Goal: Information Seeking & Learning: Learn about a topic

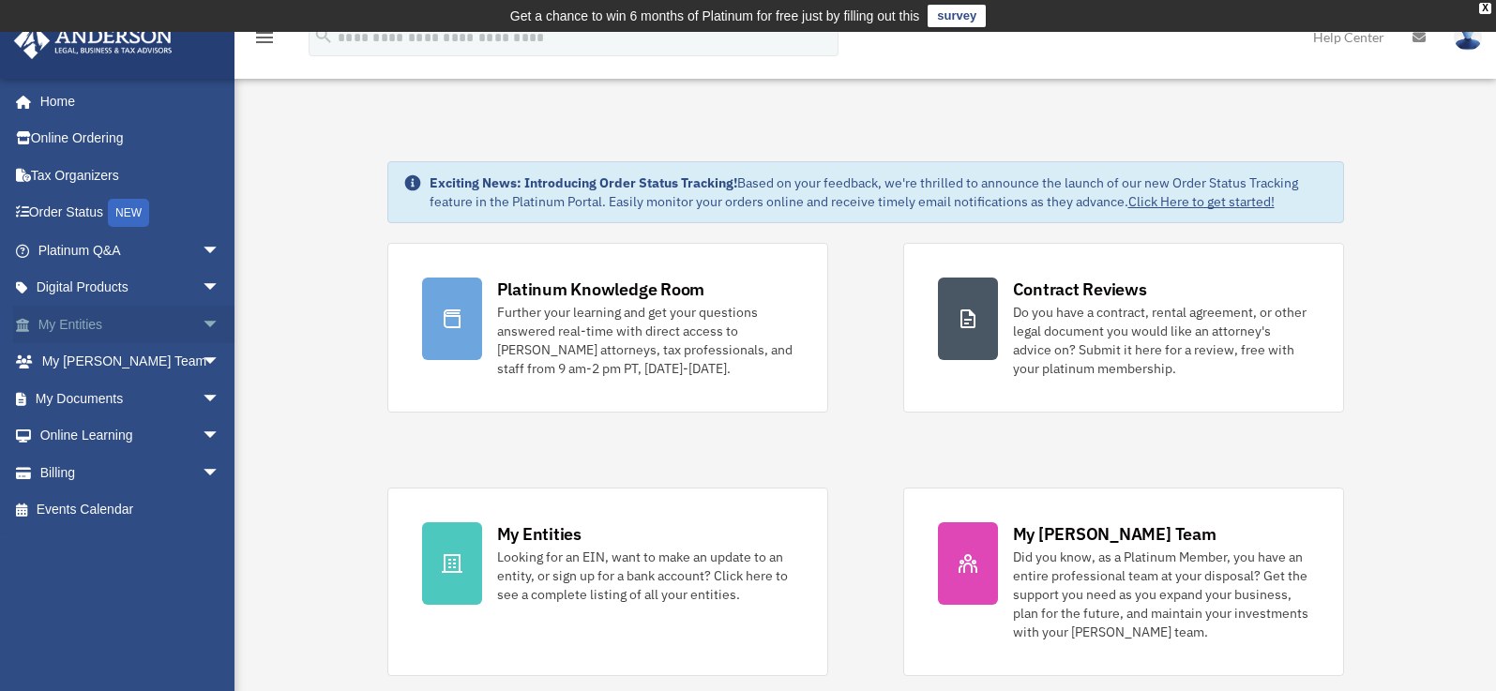
click at [202, 327] on span "arrow_drop_down" at bounding box center [221, 325] width 38 height 38
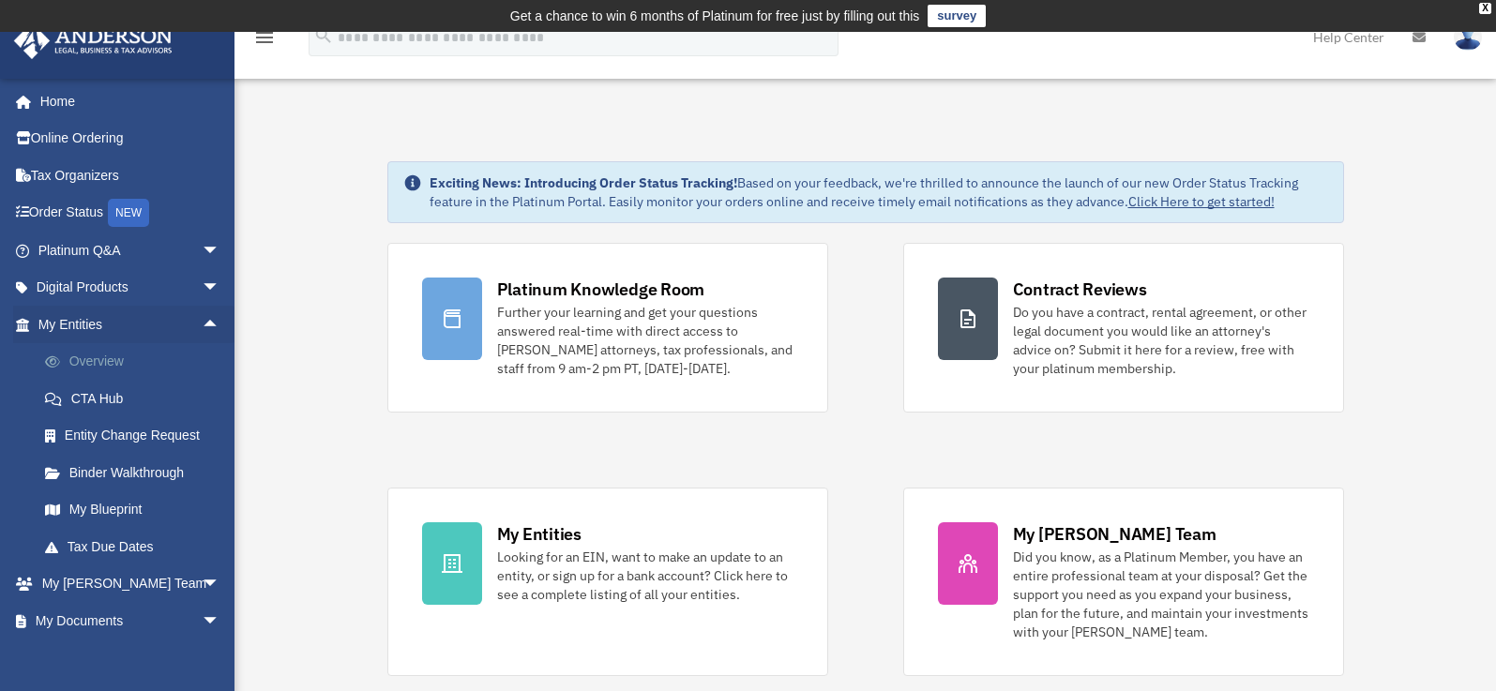
click at [97, 363] on link "Overview" at bounding box center [137, 362] width 222 height 38
click at [87, 357] on link "Overview" at bounding box center [137, 362] width 222 height 38
click at [96, 359] on link "Overview" at bounding box center [137, 362] width 222 height 38
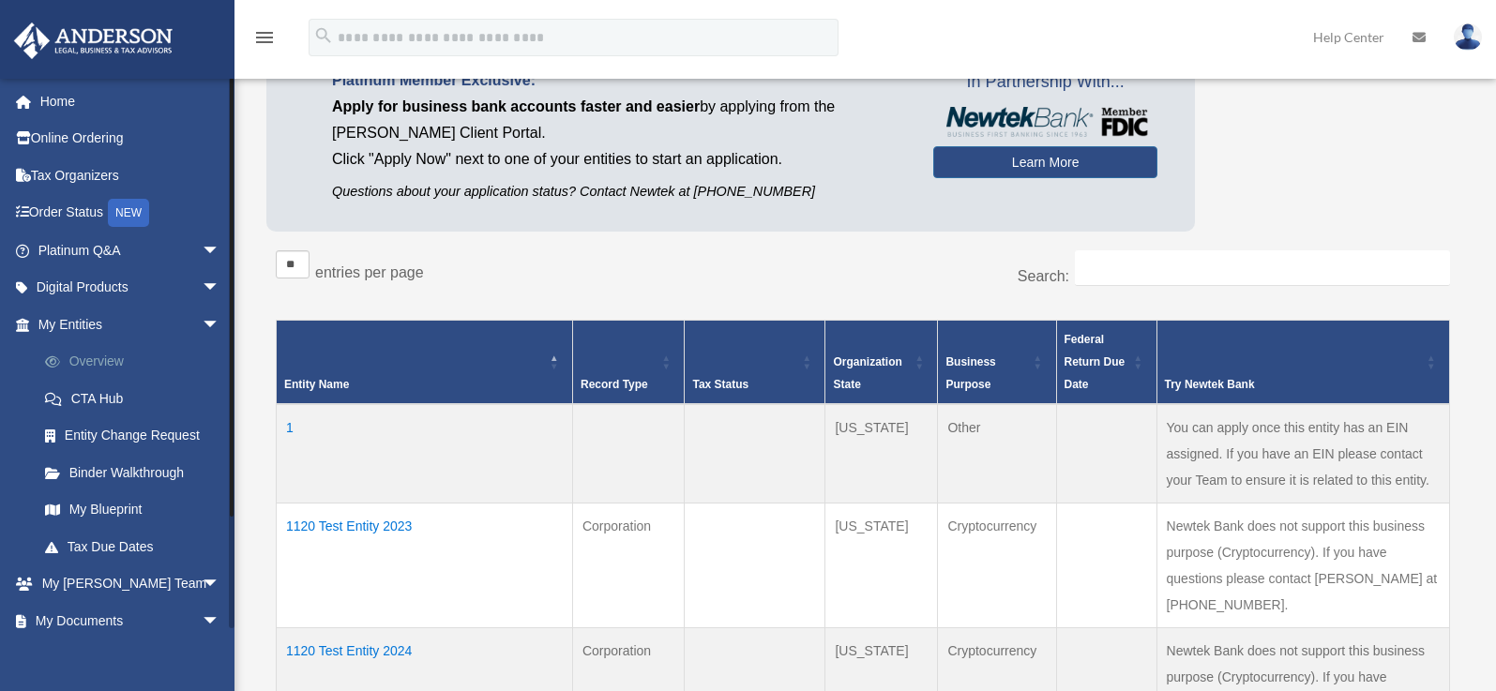
scroll to position [313, 0]
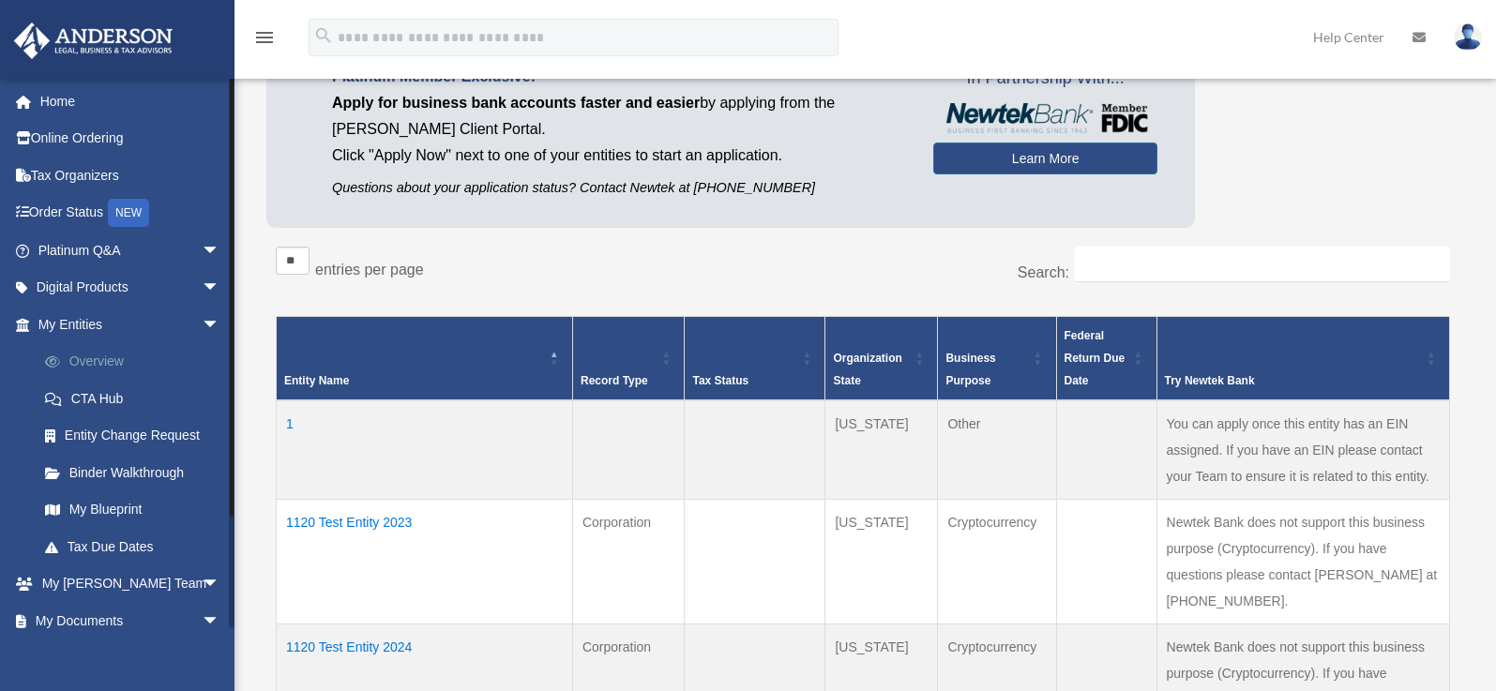
click at [102, 367] on link "Overview" at bounding box center [137, 362] width 222 height 38
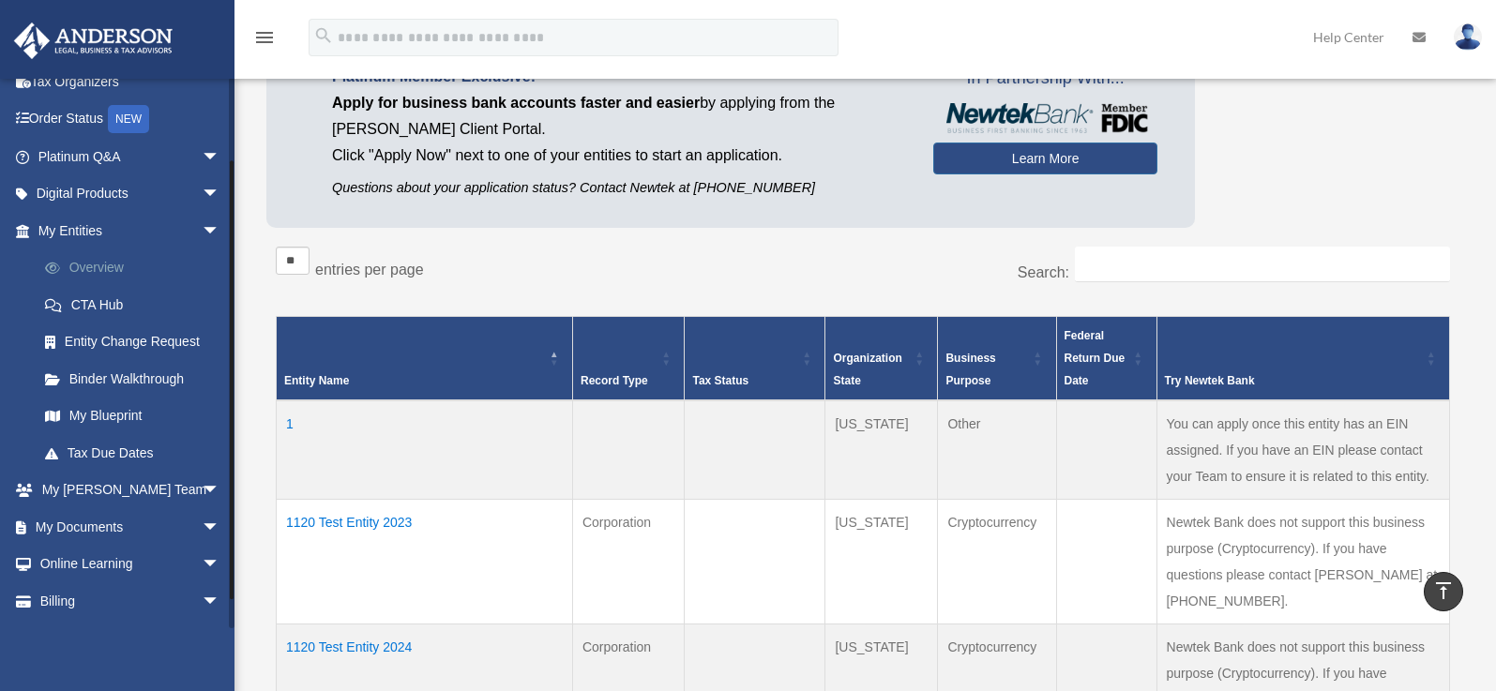
click at [87, 257] on link "Overview" at bounding box center [137, 269] width 222 height 38
click at [87, 265] on link "Overview" at bounding box center [137, 269] width 222 height 38
click at [104, 264] on link "Overview" at bounding box center [137, 269] width 222 height 38
click at [73, 258] on link "Overview" at bounding box center [137, 269] width 222 height 38
click at [82, 258] on link "Overview" at bounding box center [137, 269] width 222 height 38
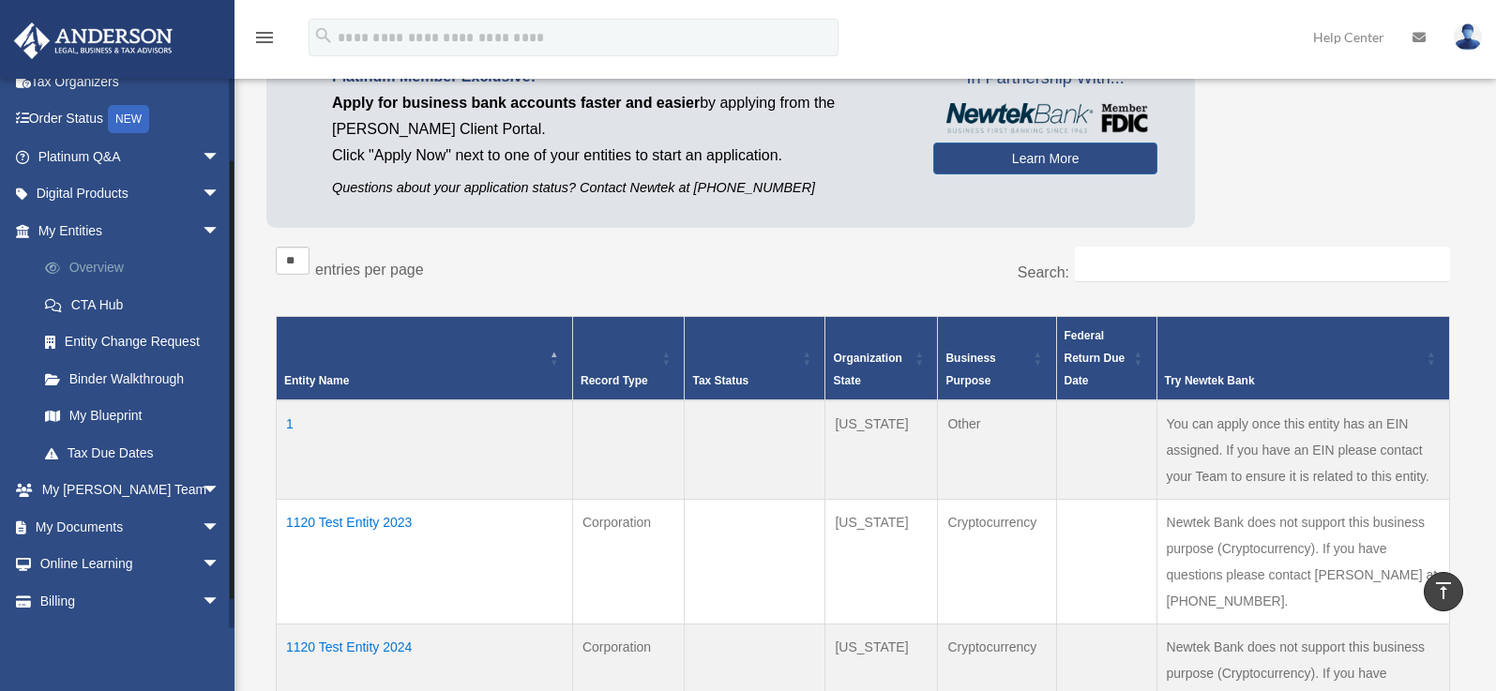
click at [95, 270] on link "Overview" at bounding box center [137, 269] width 222 height 38
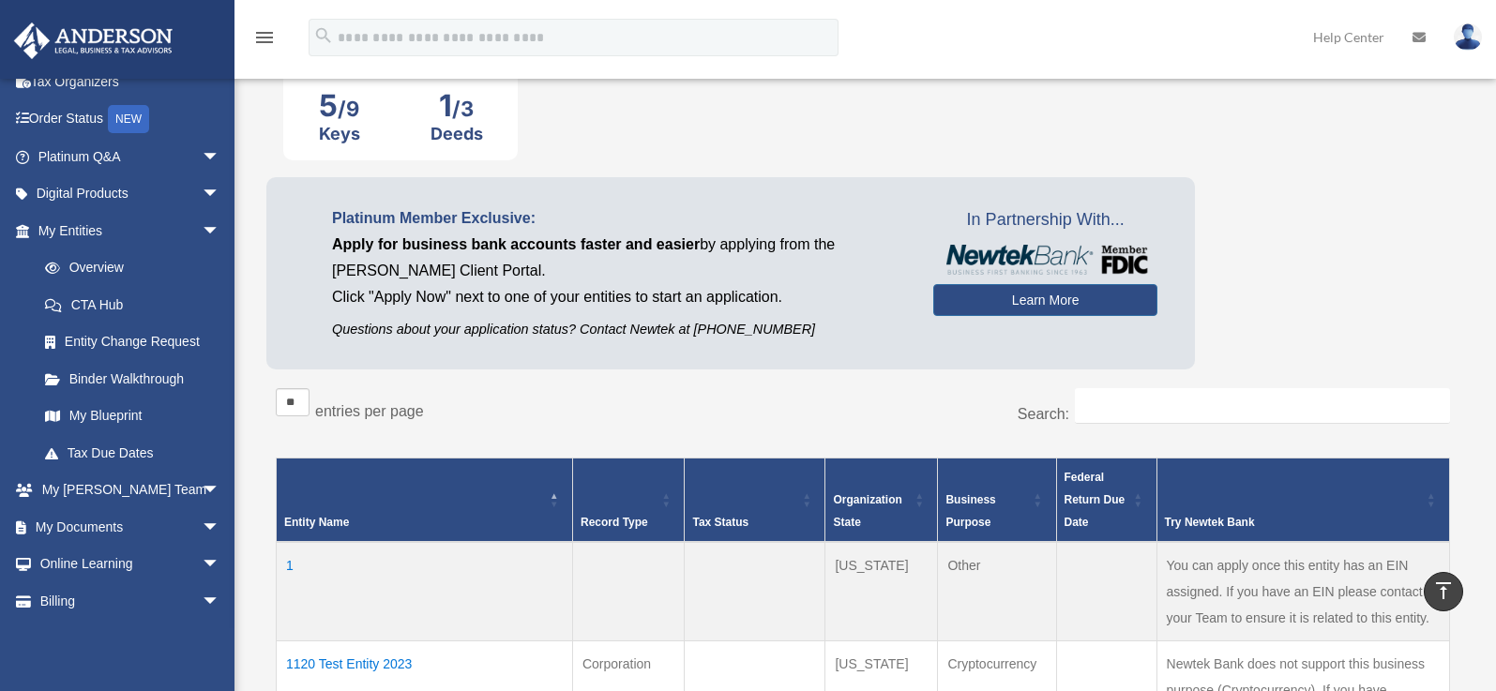
scroll to position [0, 0]
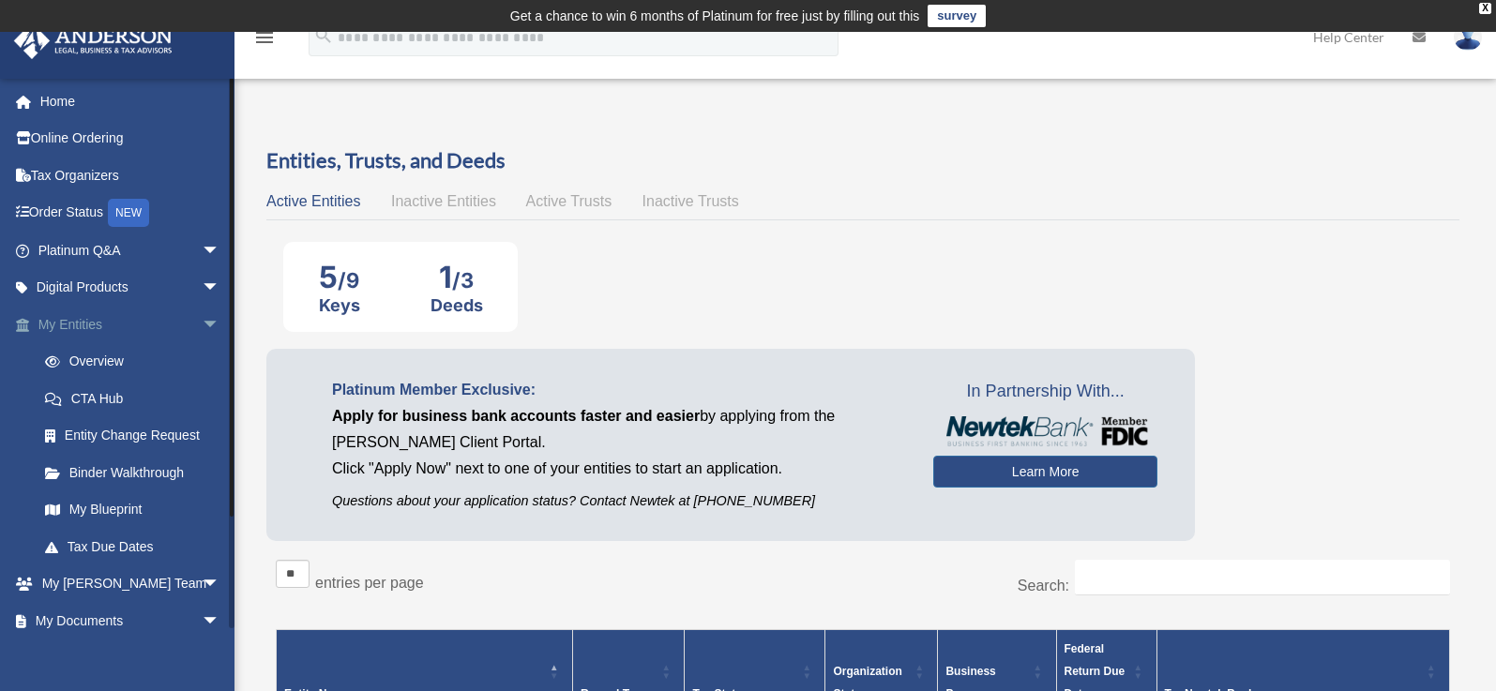
click at [202, 324] on span "arrow_drop_down" at bounding box center [221, 325] width 38 height 38
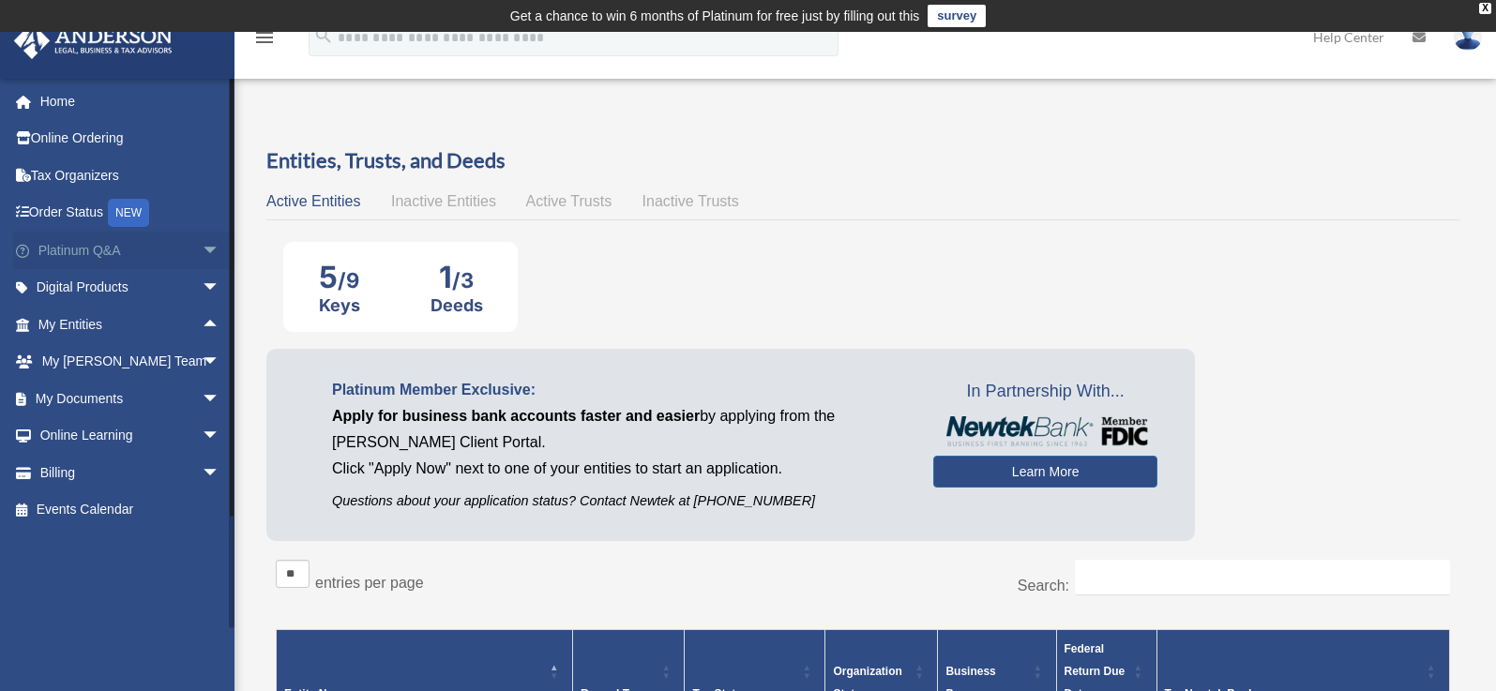
click at [206, 236] on span "arrow_drop_down" at bounding box center [221, 251] width 38 height 38
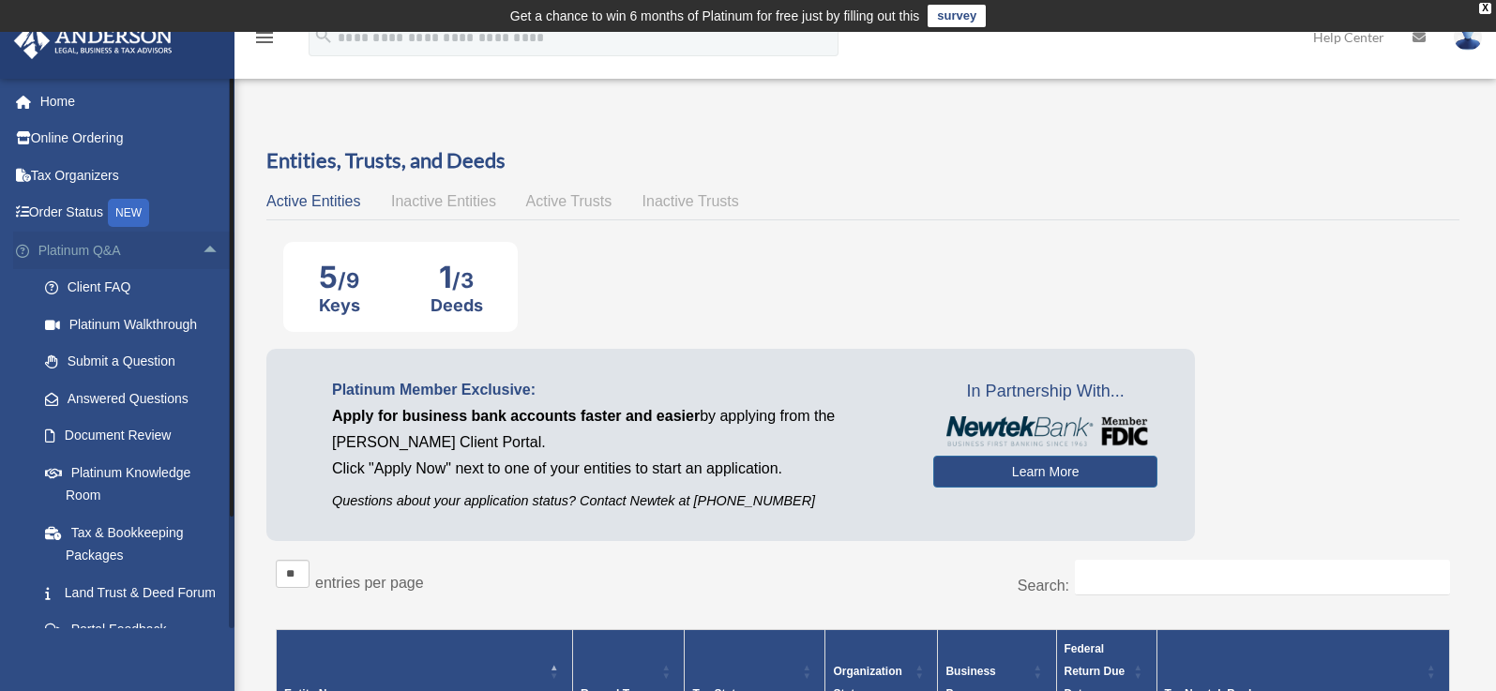
click at [174, 248] on link "Platinum Q&A arrow_drop_up" at bounding box center [130, 251] width 235 height 38
click at [202, 249] on span "arrow_drop_up" at bounding box center [221, 251] width 38 height 38
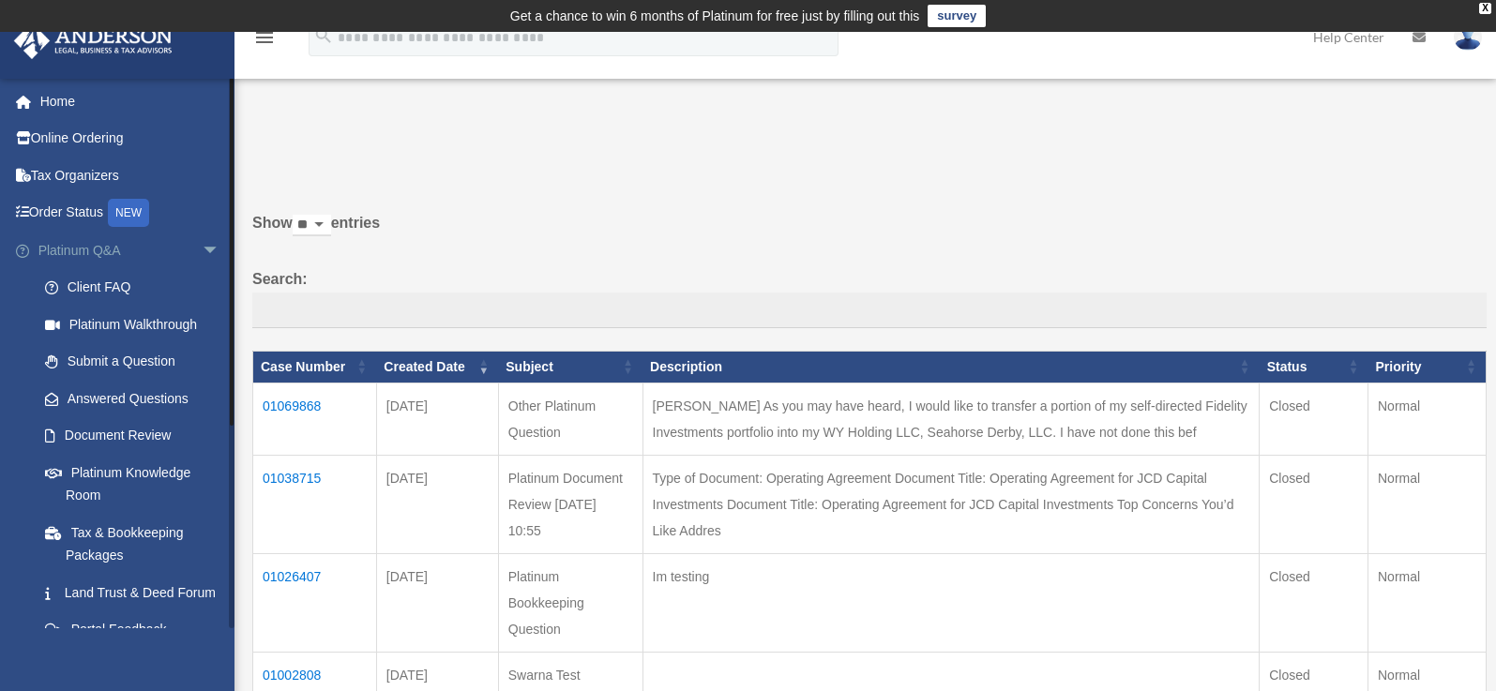
click at [202, 245] on span "arrow_drop_down" at bounding box center [221, 251] width 38 height 38
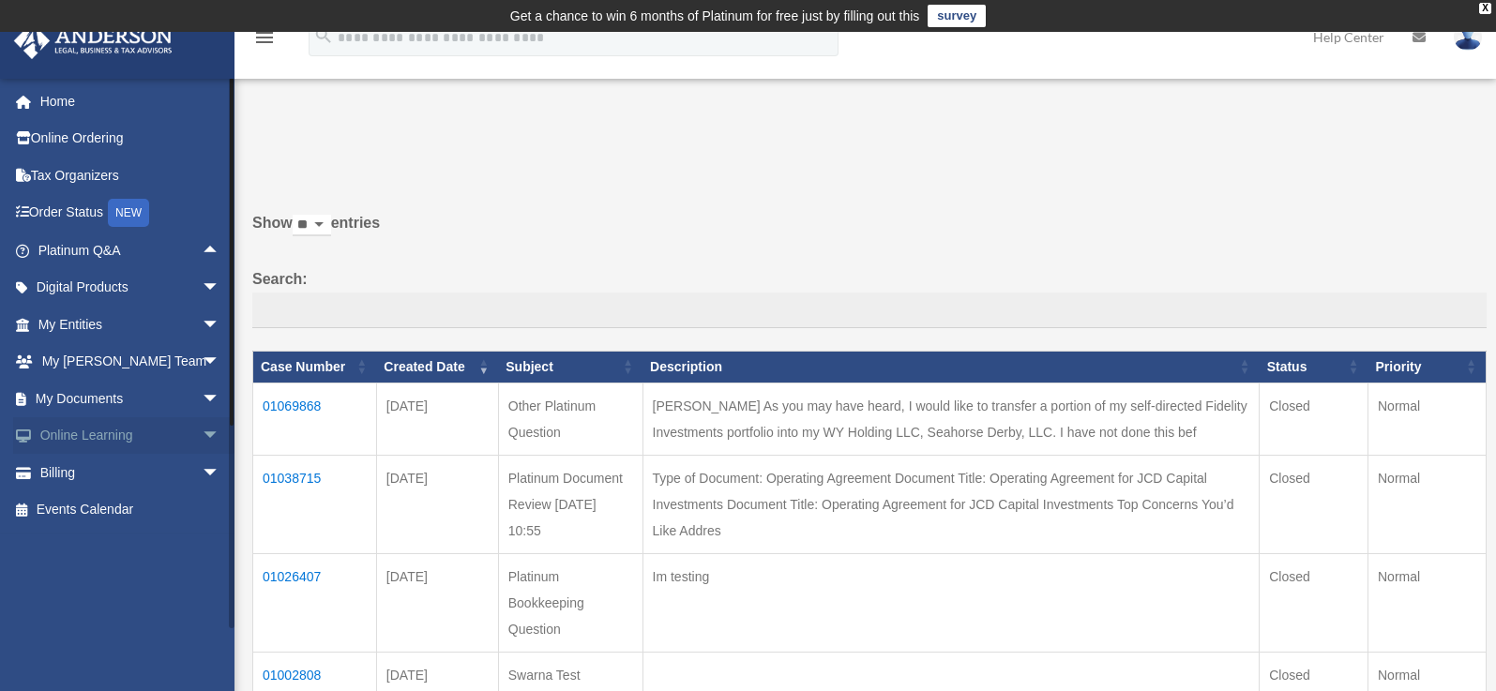
click at [202, 439] on span "arrow_drop_down" at bounding box center [221, 436] width 38 height 38
click at [116, 554] on link "Resources" at bounding box center [137, 547] width 222 height 38
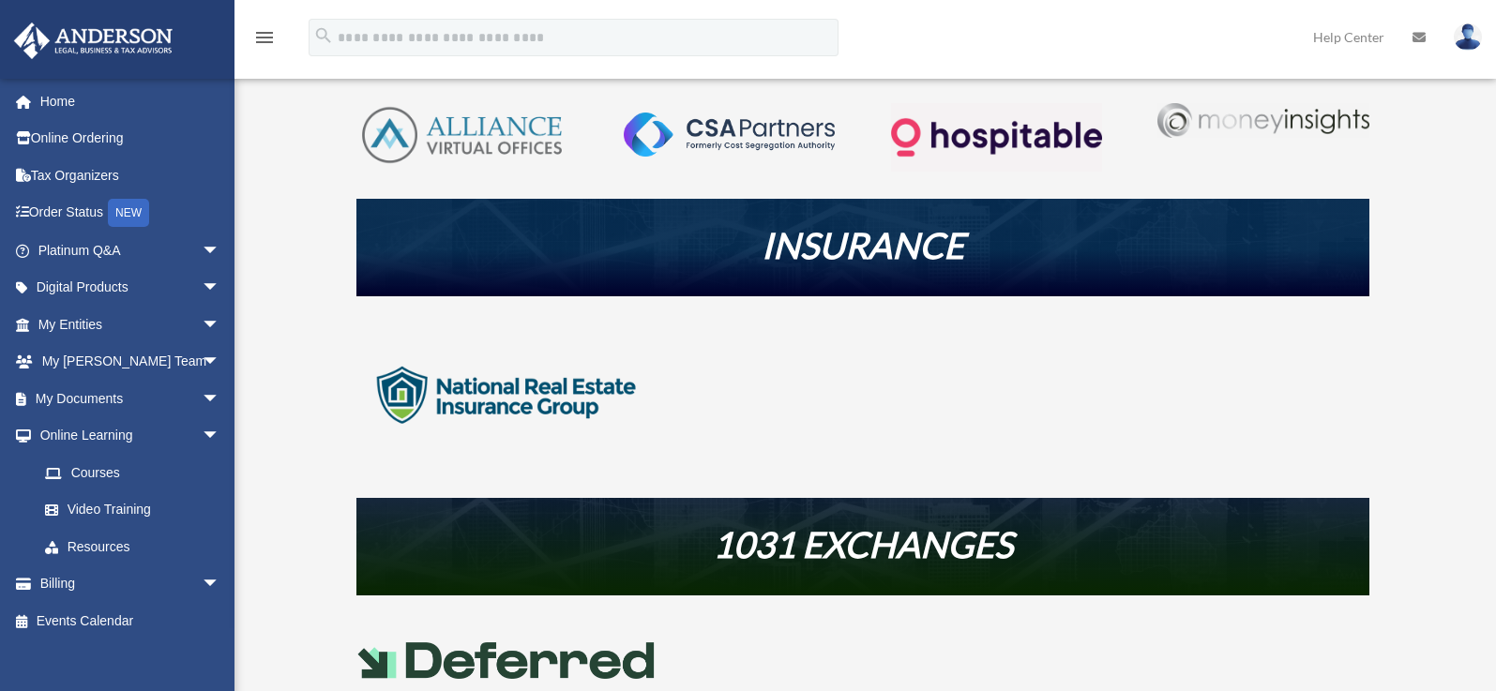
scroll to position [500, 0]
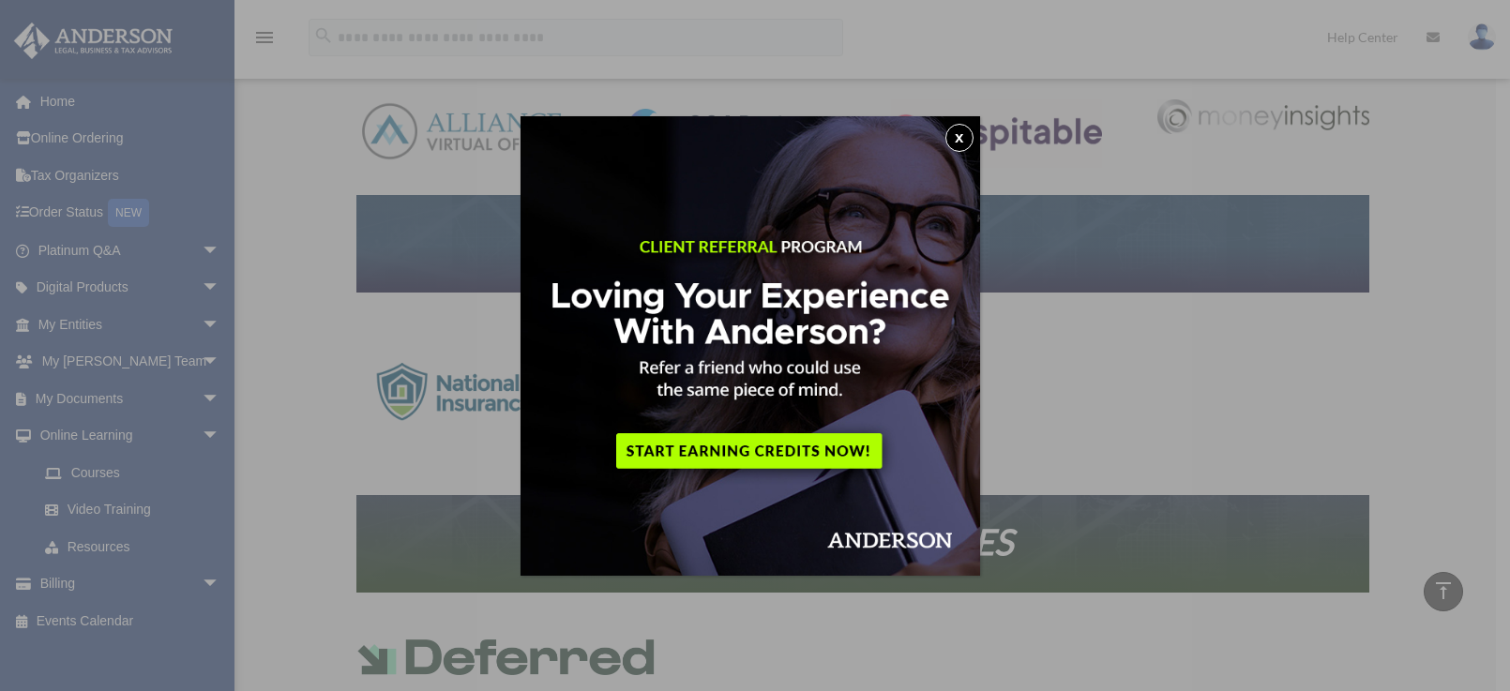
drag, startPoint x: 971, startPoint y: 137, endPoint x: 971, endPoint y: 150, distance: 13.1
click at [971, 137] on button "x" at bounding box center [960, 138] width 28 height 28
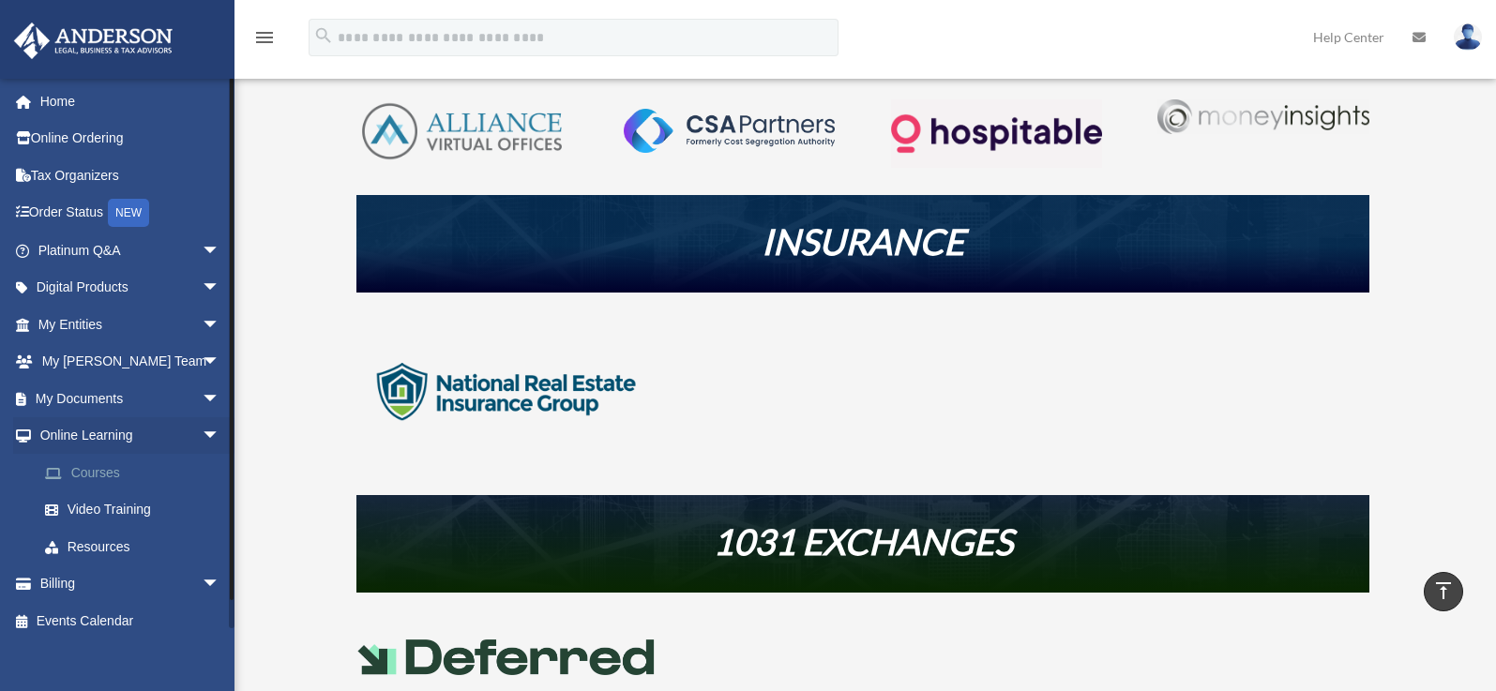
click at [119, 478] on link "Courses" at bounding box center [137, 473] width 222 height 38
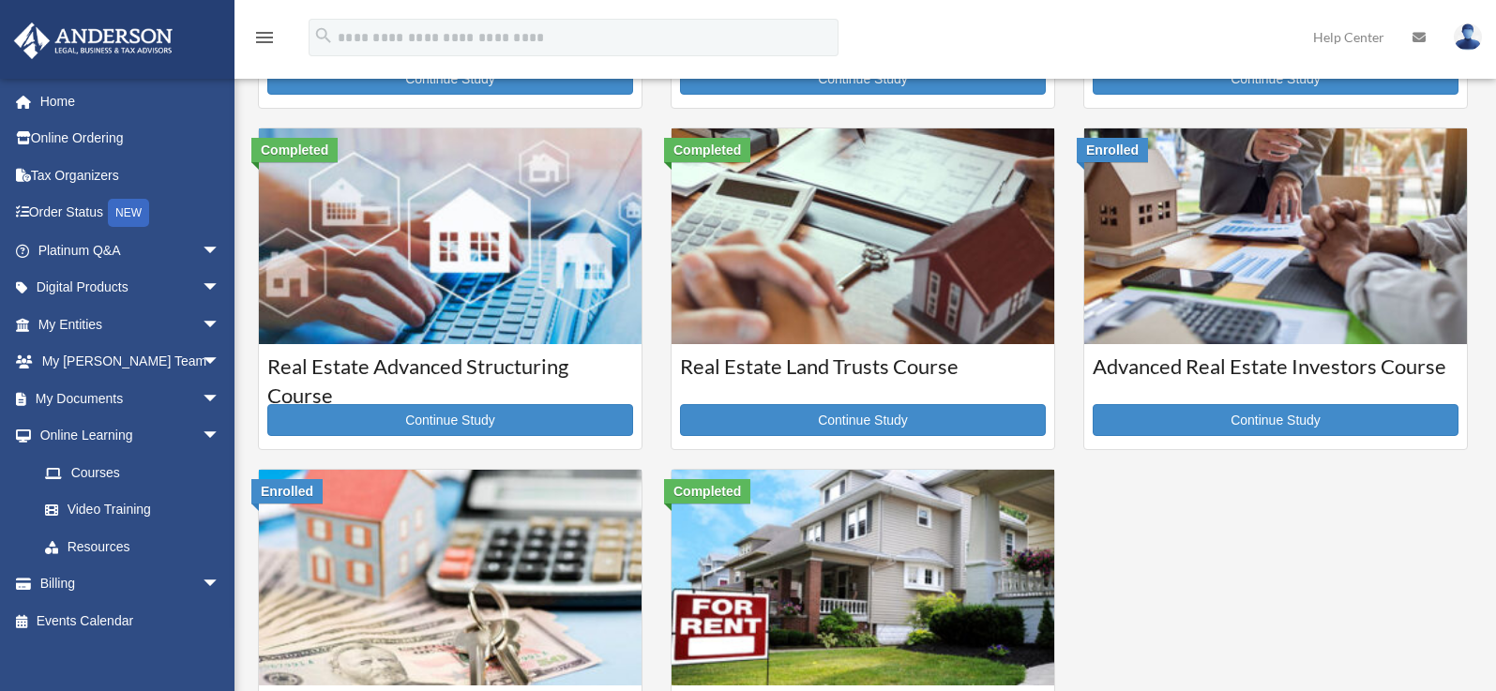
scroll to position [407, 0]
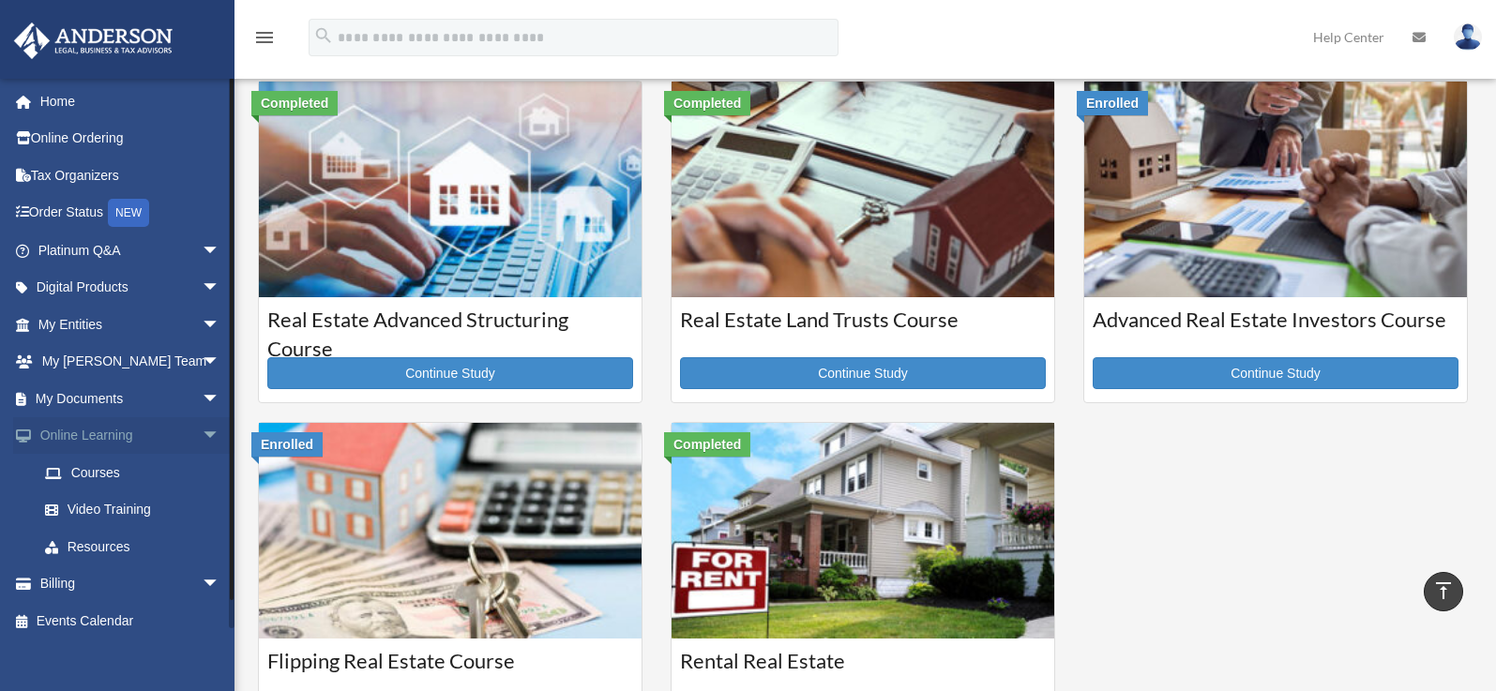
click at [202, 439] on span "arrow_drop_down" at bounding box center [221, 436] width 38 height 38
click at [202, 427] on span "arrow_drop_up" at bounding box center [221, 436] width 38 height 38
click at [105, 479] on link "Courses" at bounding box center [137, 473] width 222 height 38
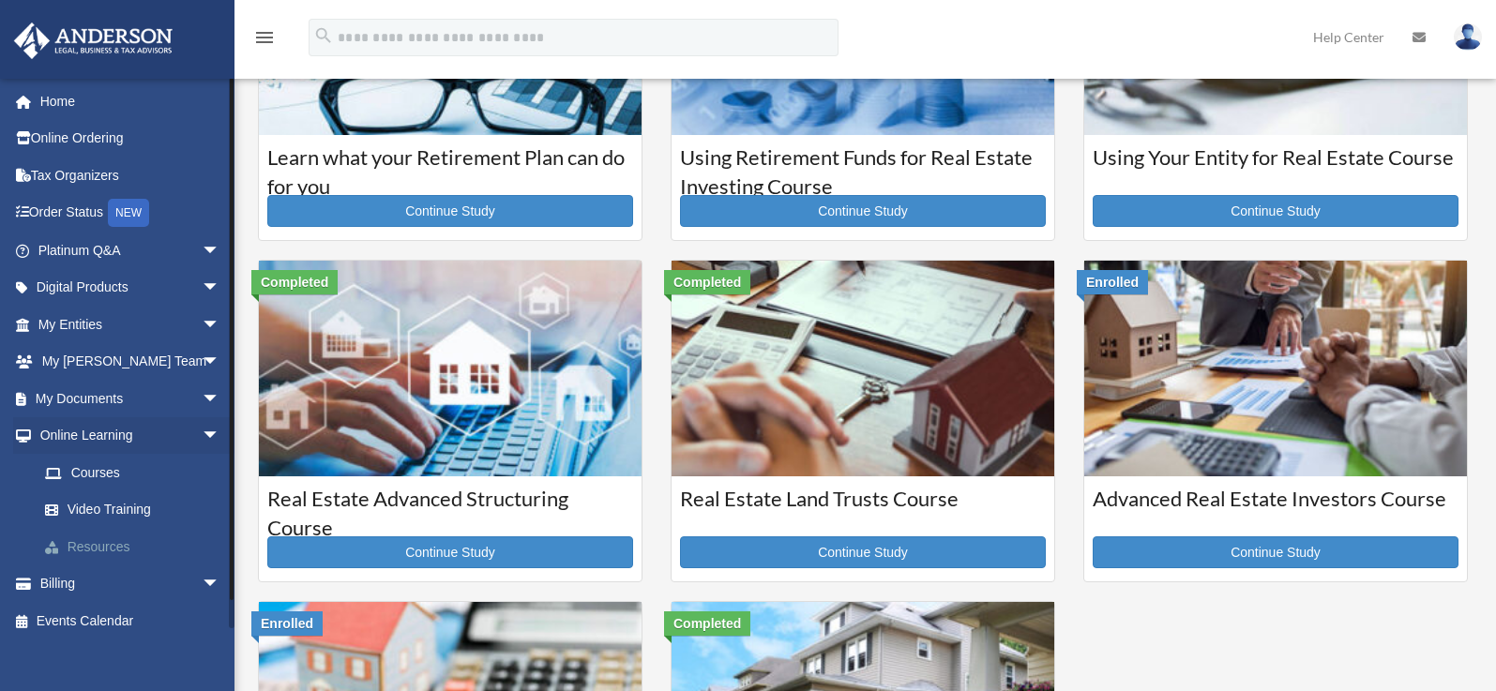
scroll to position [220, 0]
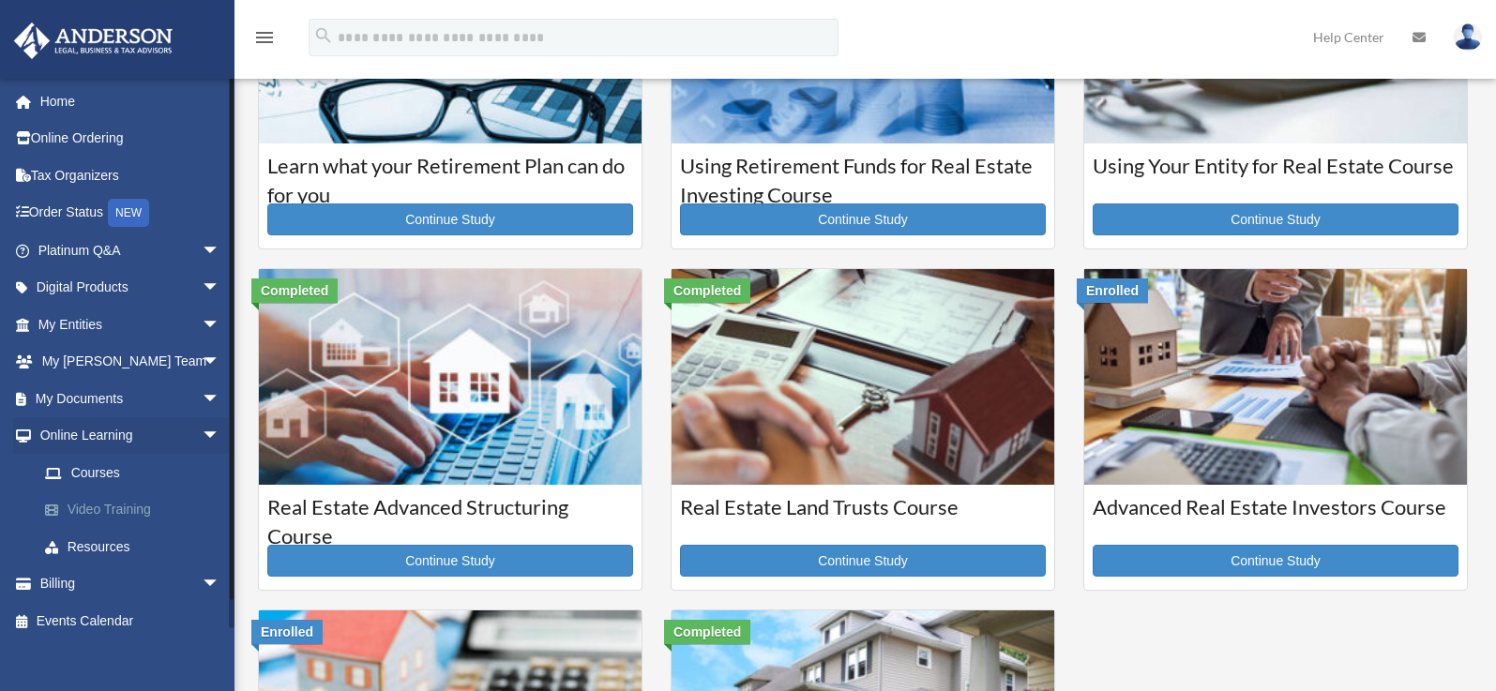
click at [118, 510] on link "Video Training" at bounding box center [137, 511] width 222 height 38
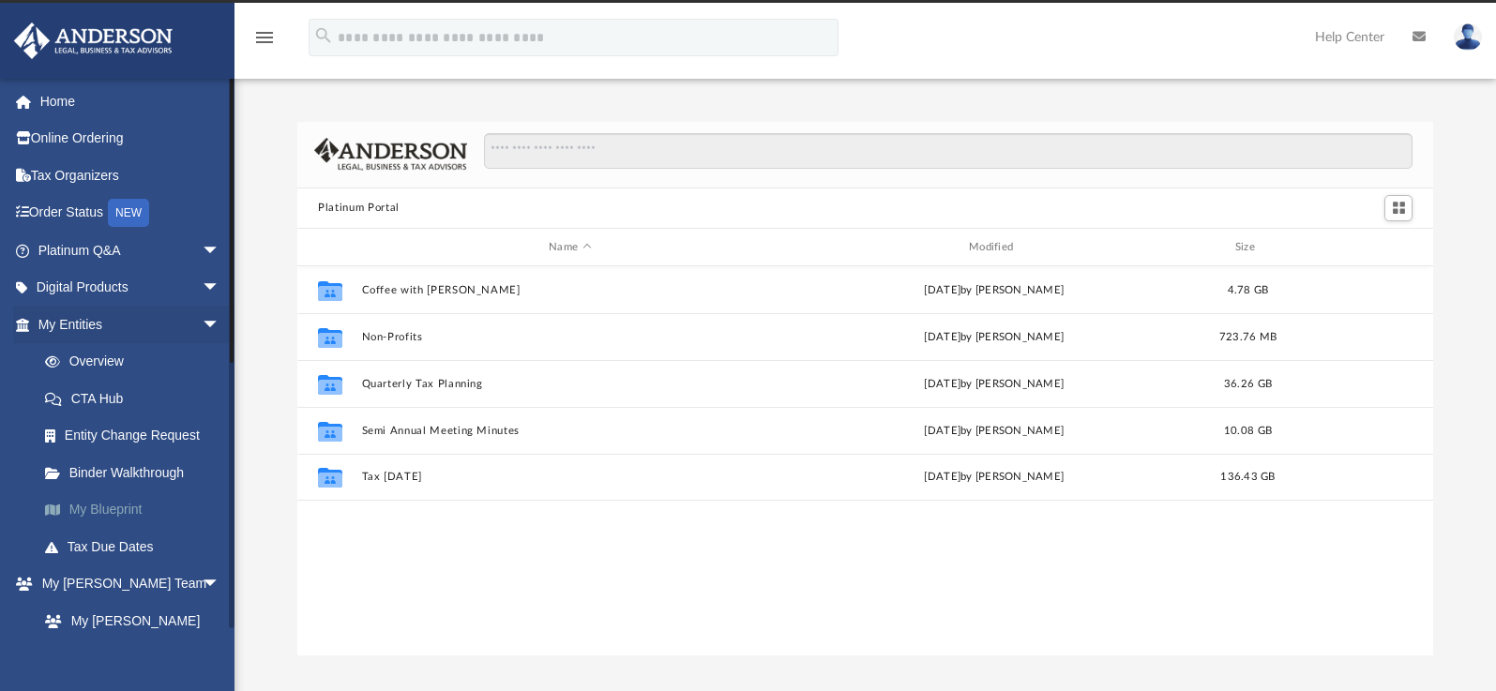
scroll to position [28, 0]
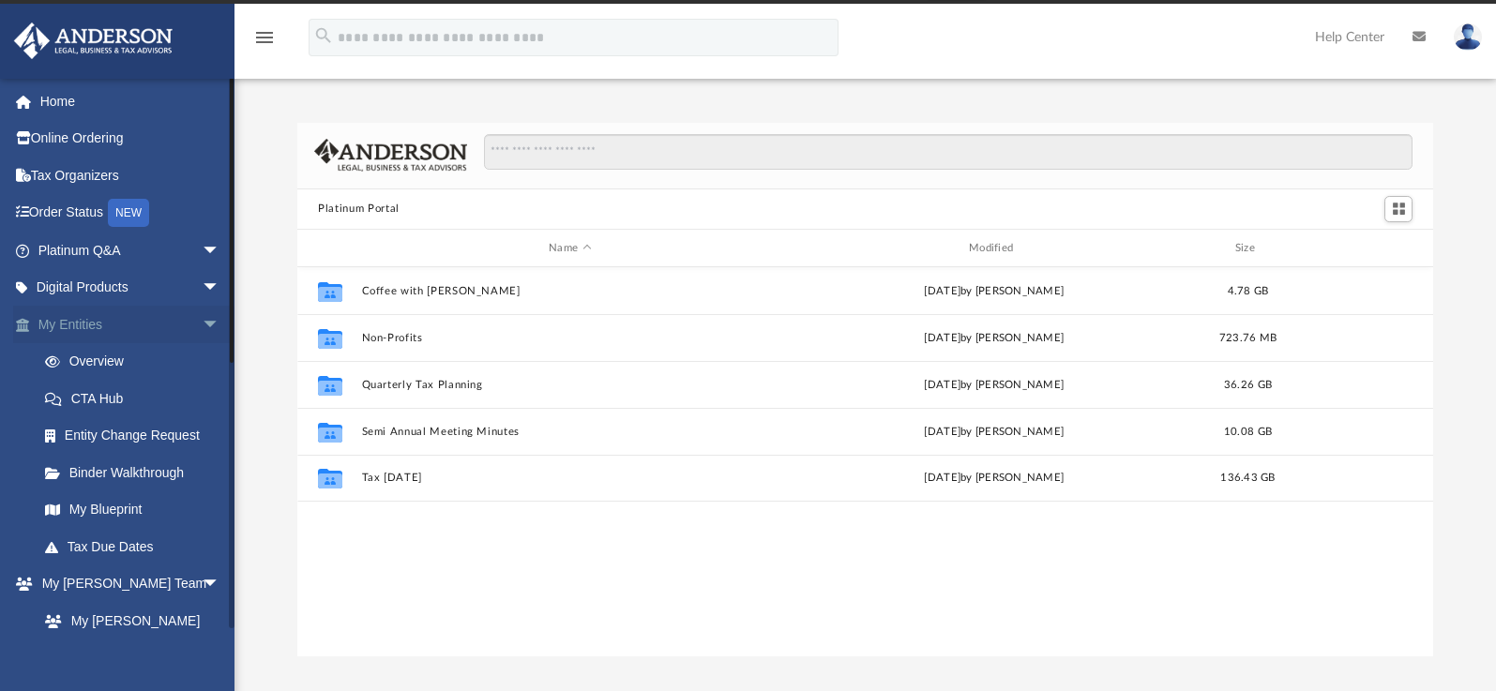
click at [202, 319] on span "arrow_drop_down" at bounding box center [221, 325] width 38 height 38
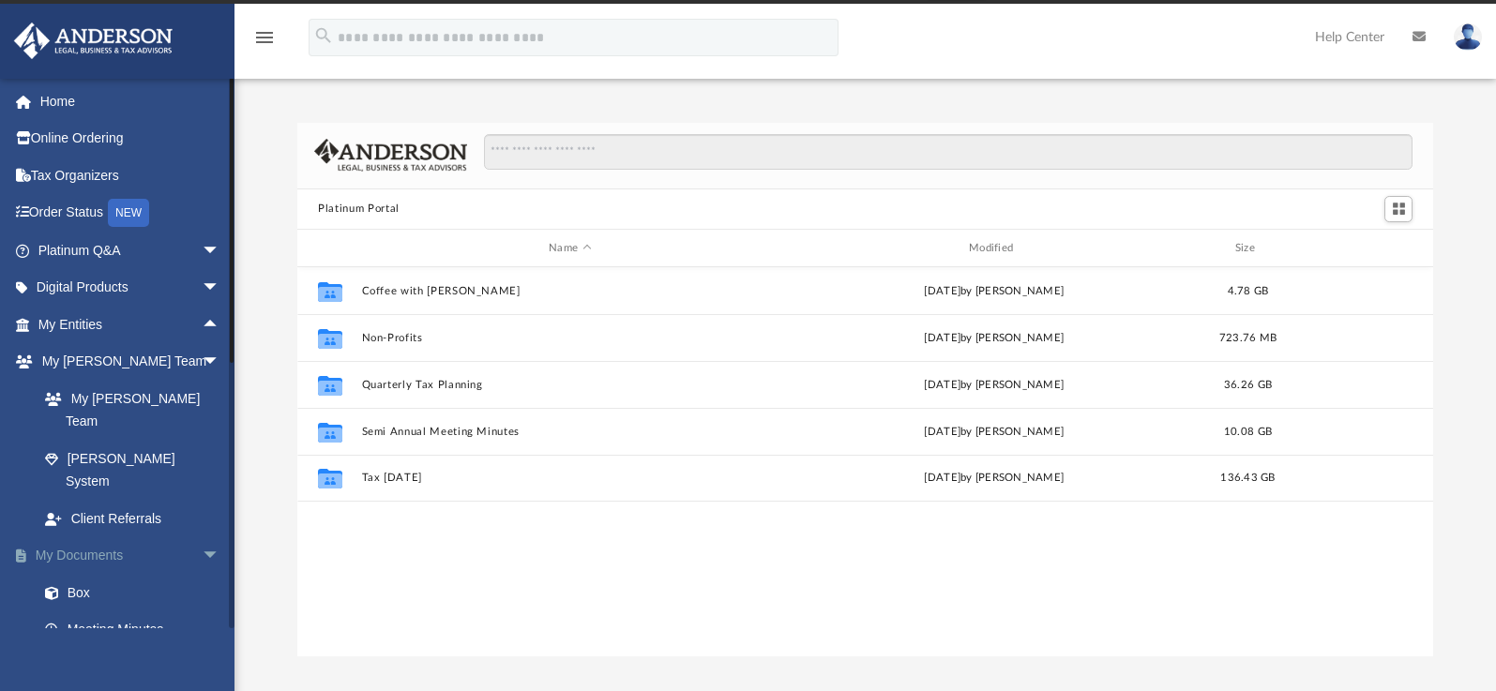
click at [202, 538] on span "arrow_drop_down" at bounding box center [221, 557] width 38 height 38
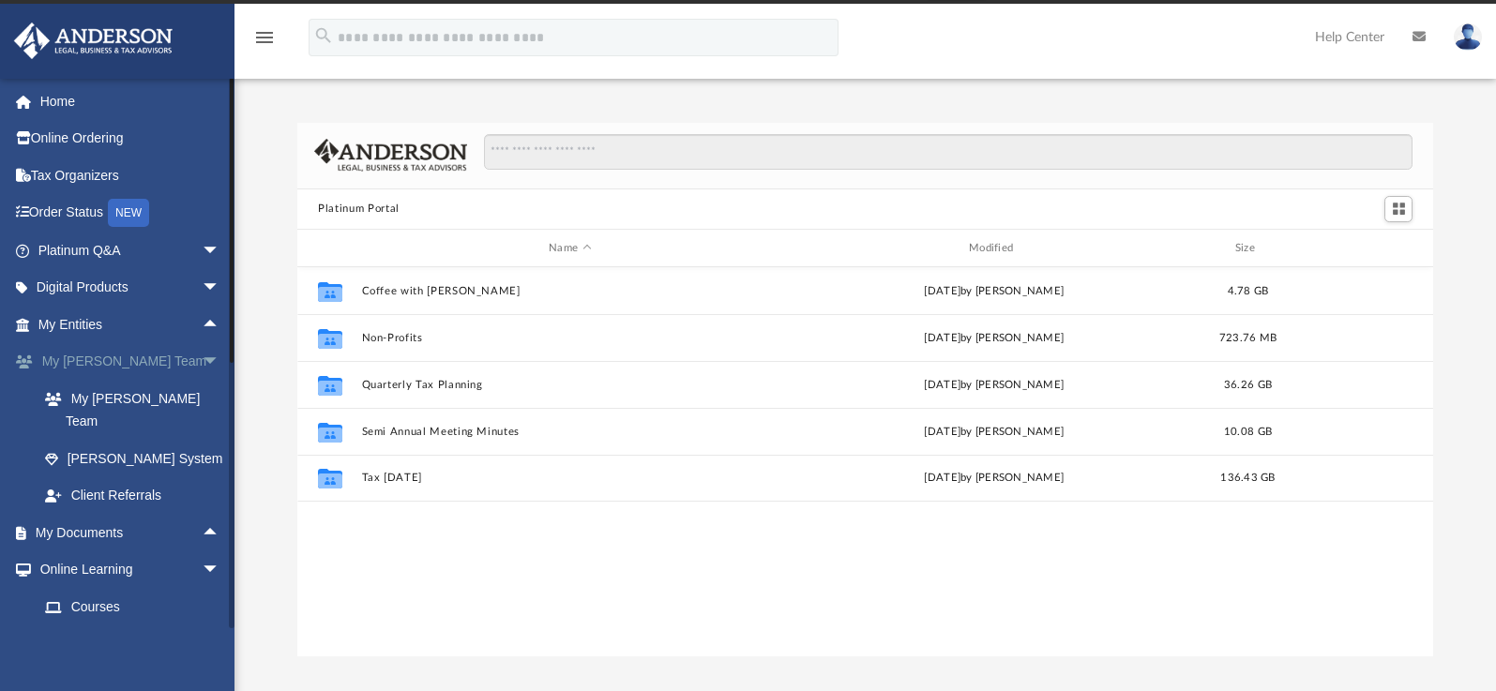
click at [207, 366] on span "arrow_drop_down" at bounding box center [221, 362] width 38 height 38
